Goal: Information Seeking & Learning: Learn about a topic

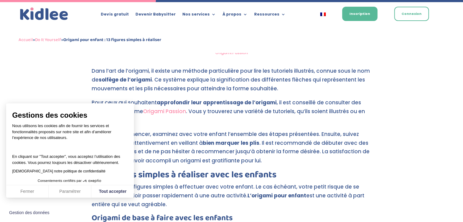
scroll to position [996, 0]
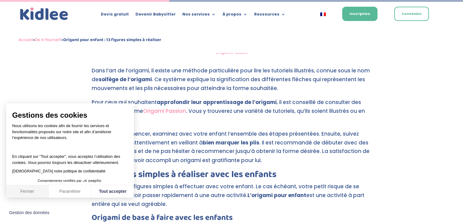
click at [35, 193] on button "Fermer" at bounding box center [27, 191] width 43 height 13
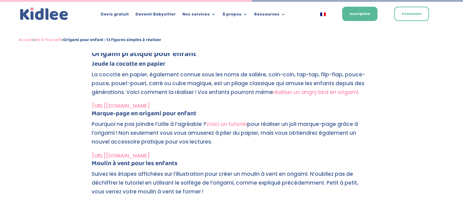
scroll to position [1453, 0]
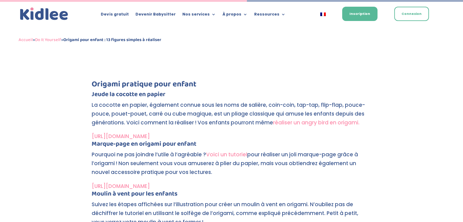
click at [219, 154] on link "Voici un tutoriel" at bounding box center [226, 154] width 41 height 7
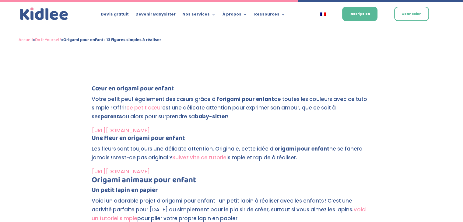
scroll to position [1802, 0]
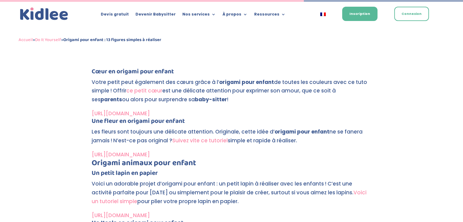
click at [150, 154] on link "[URL][DOMAIN_NAME]" at bounding box center [121, 154] width 58 height 7
